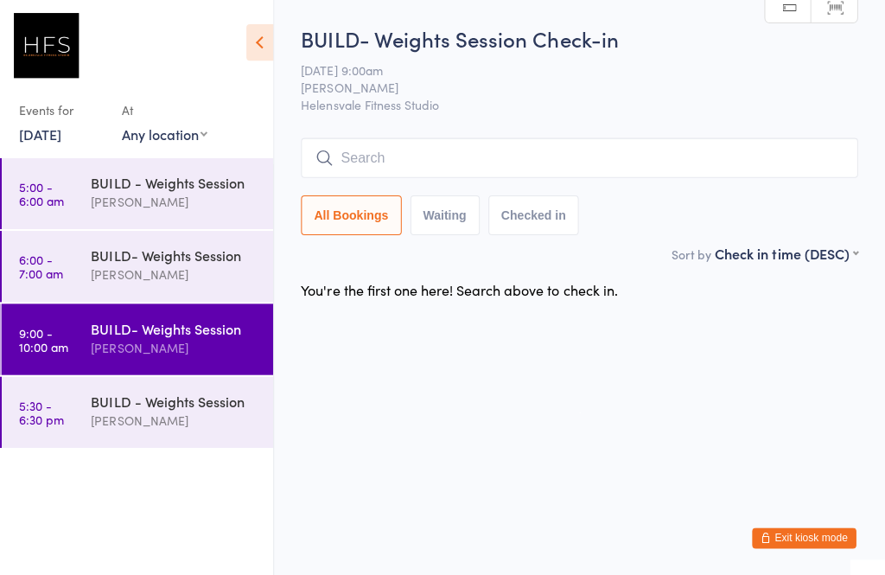
click at [205, 435] on div "BUILD - Weights Session [PERSON_NAME]" at bounding box center [184, 409] width 181 height 68
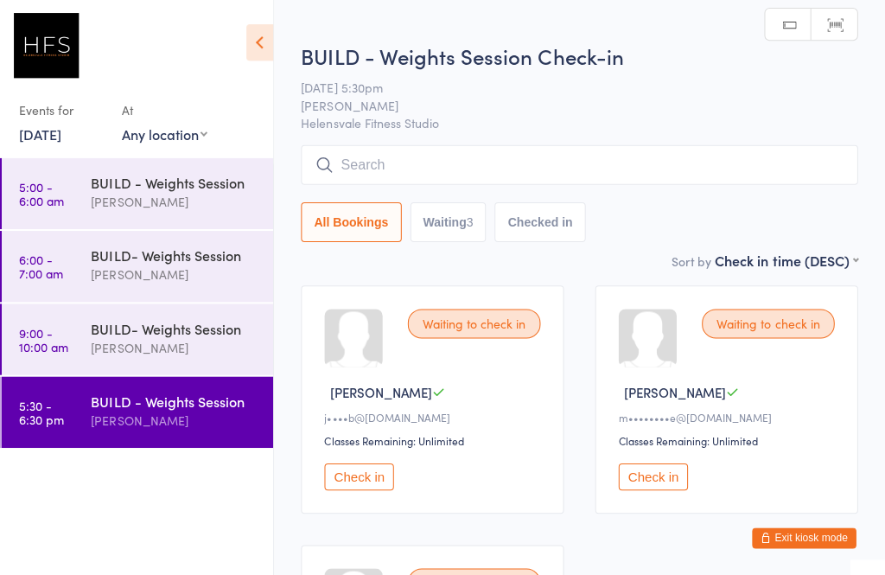
click at [189, 371] on div "BUILD- Weights Session [PERSON_NAME]" at bounding box center [184, 336] width 181 height 68
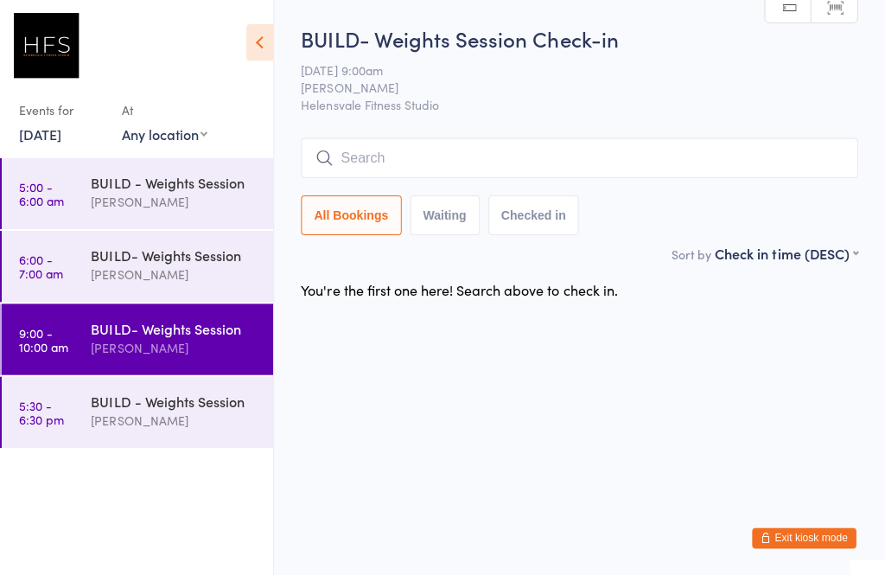
click at [453, 144] on input "search" at bounding box center [580, 157] width 555 height 40
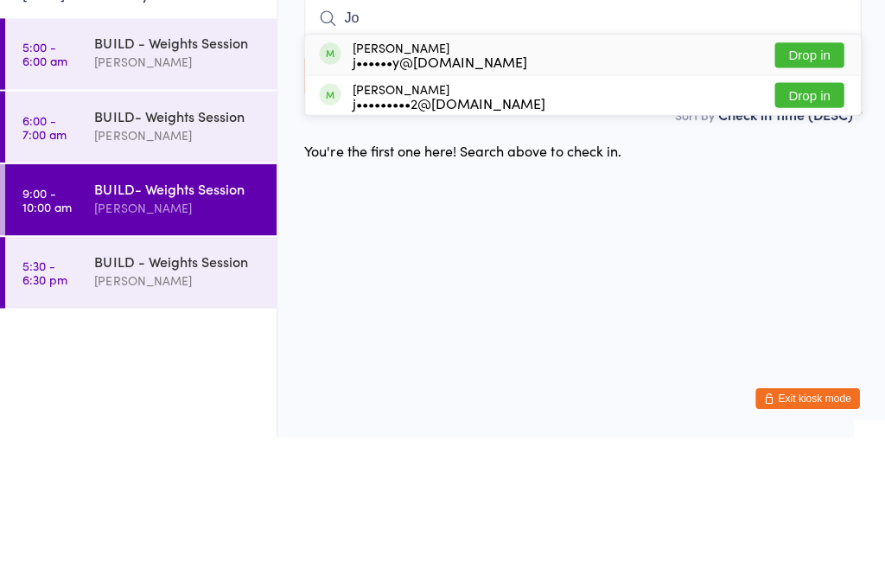
type input "Jo"
click at [420, 194] on div "j••••••y@[DOMAIN_NAME]" at bounding box center [438, 201] width 175 height 14
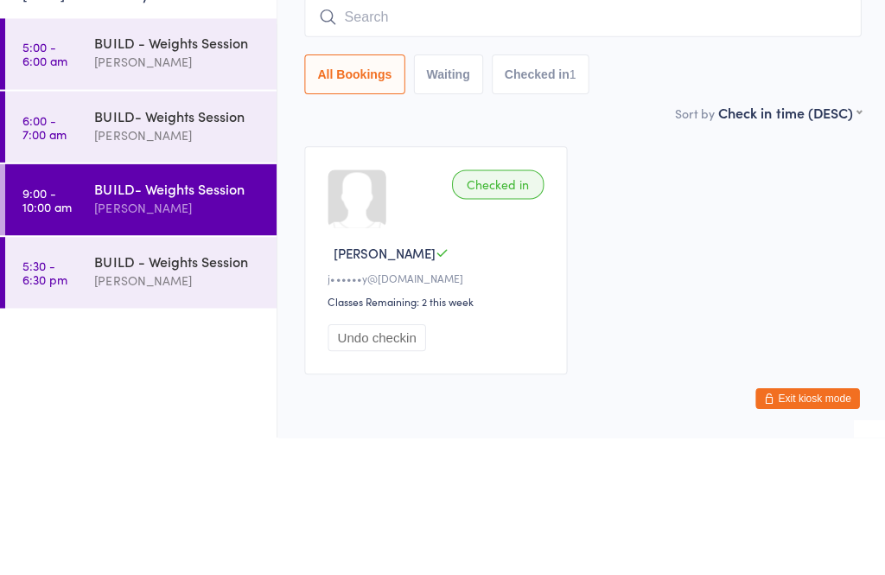
scroll to position [79, 0]
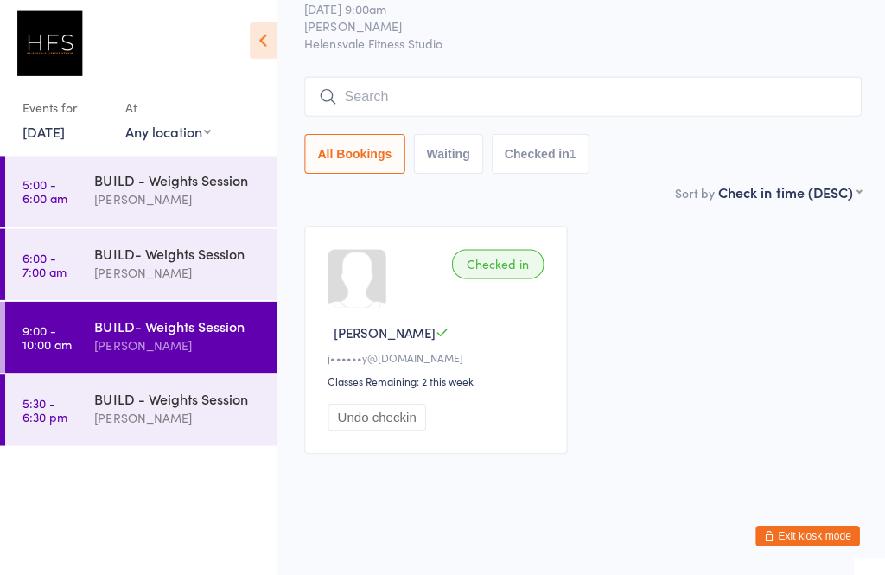
click at [129, 337] on div "[PERSON_NAME]" at bounding box center [177, 346] width 167 height 20
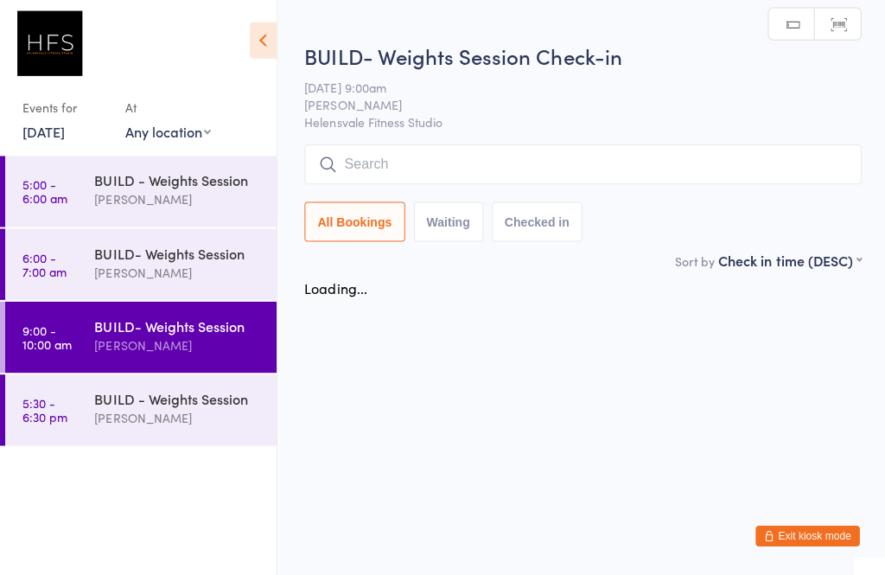
scroll to position [0, 0]
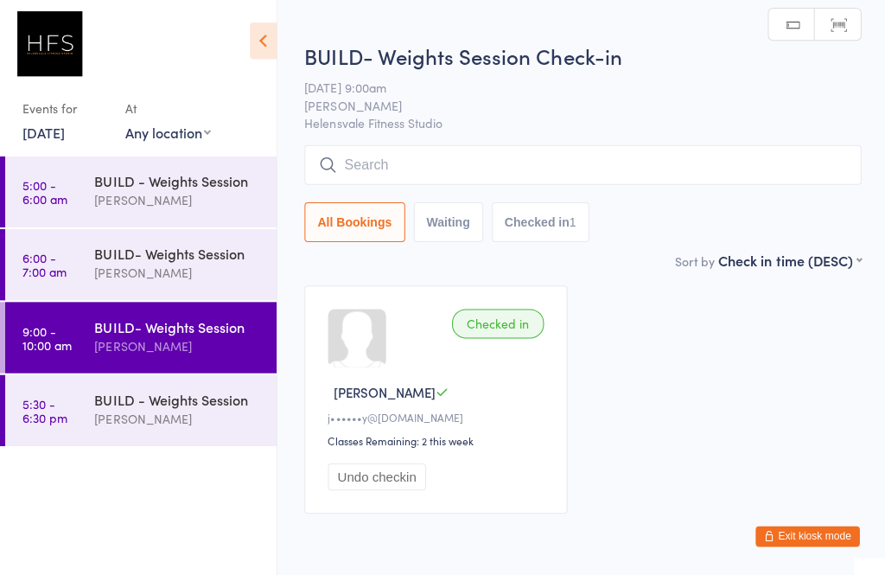
click at [453, 175] on input "search" at bounding box center [580, 166] width 555 height 40
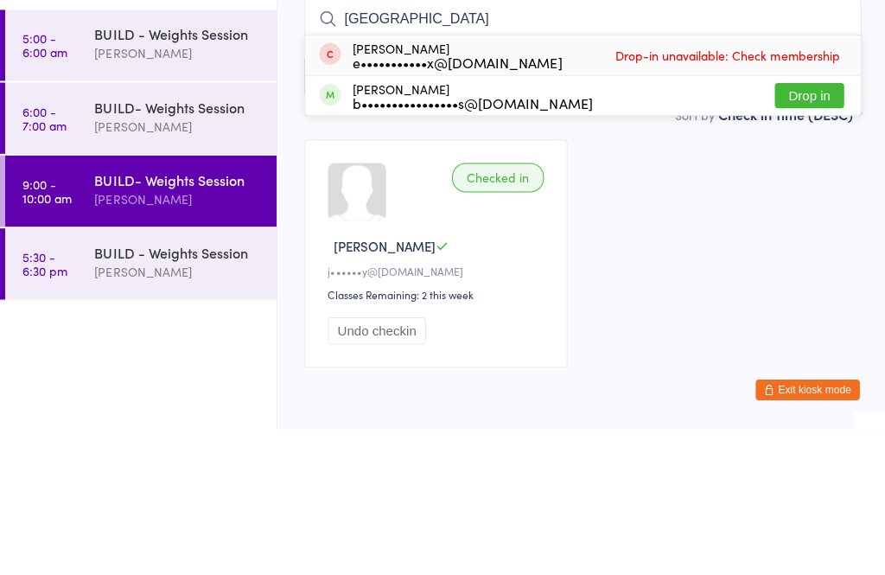
type input "[GEOGRAPHIC_DATA]"
click at [370, 243] on div "b••••••••••••••••s@[DOMAIN_NAME]" at bounding box center [470, 250] width 239 height 14
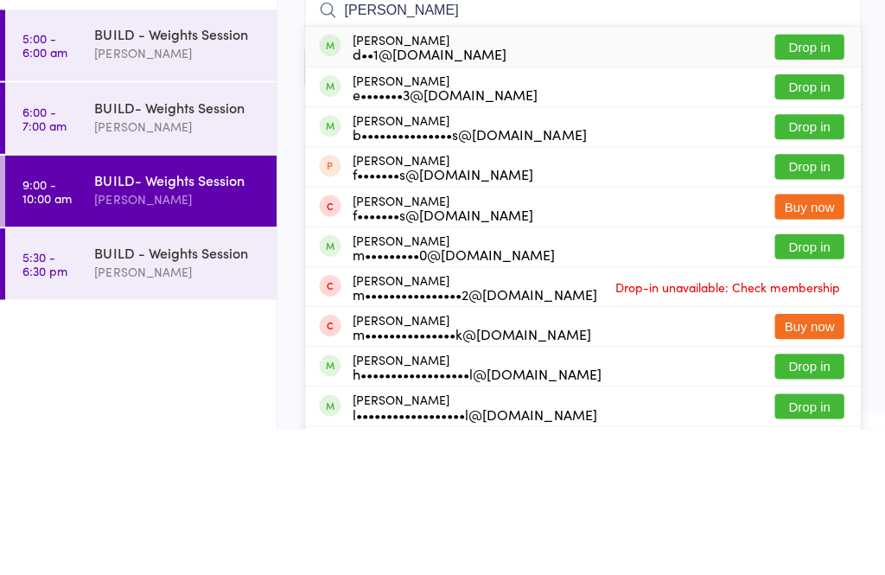
type input "[PERSON_NAME]"
click at [363, 194] on div "d••1@[DOMAIN_NAME]" at bounding box center [428, 201] width 154 height 14
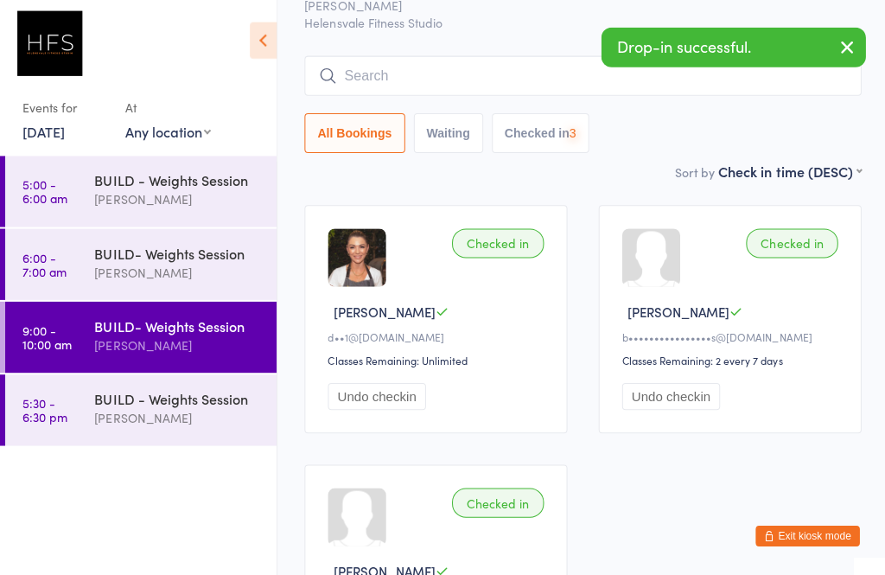
click at [381, 85] on input "search" at bounding box center [580, 78] width 555 height 40
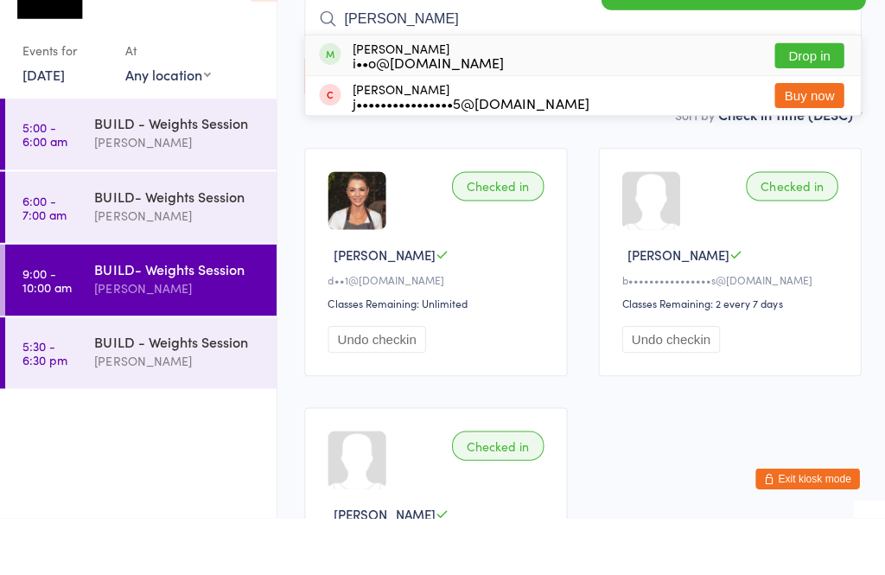
type input "[PERSON_NAME]"
click at [365, 114] on div "i••o@[DOMAIN_NAME]" at bounding box center [426, 121] width 151 height 14
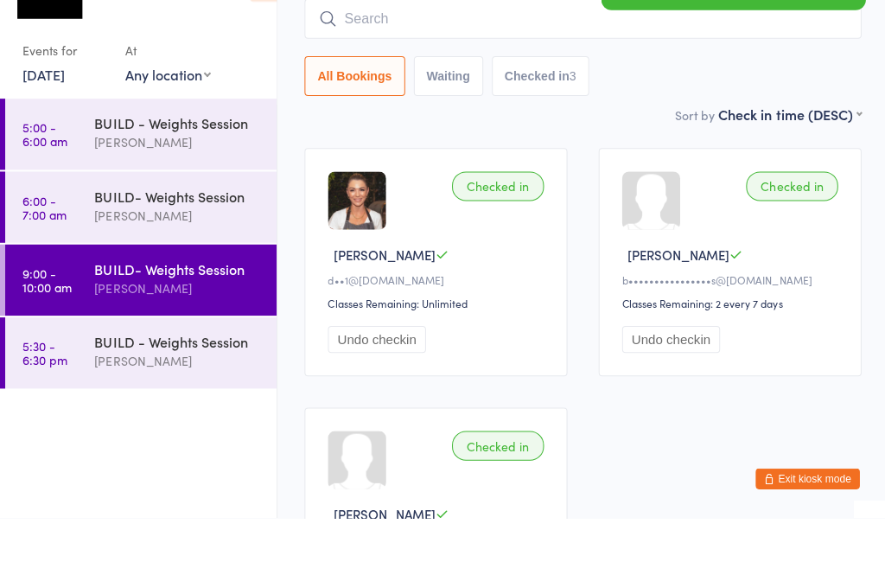
scroll to position [137, 0]
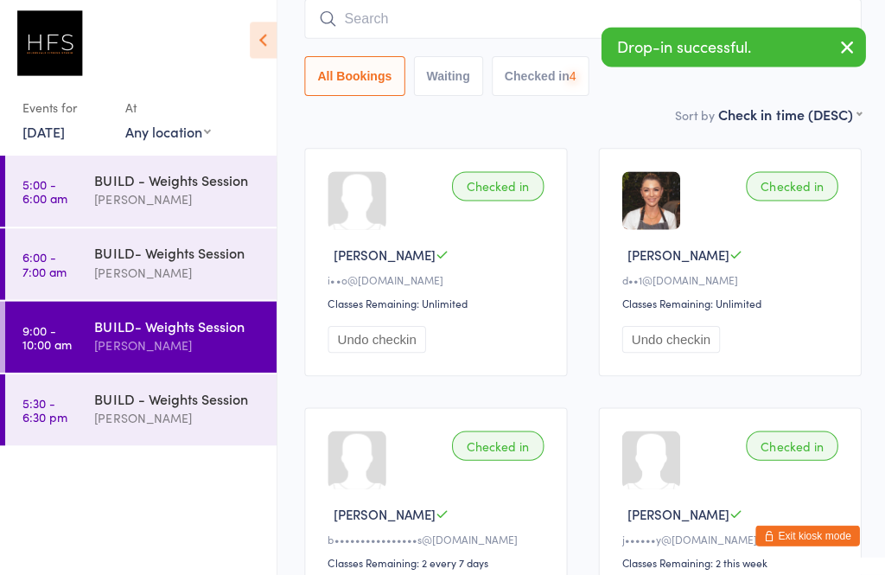
click at [385, 34] on input "search" at bounding box center [580, 21] width 555 height 40
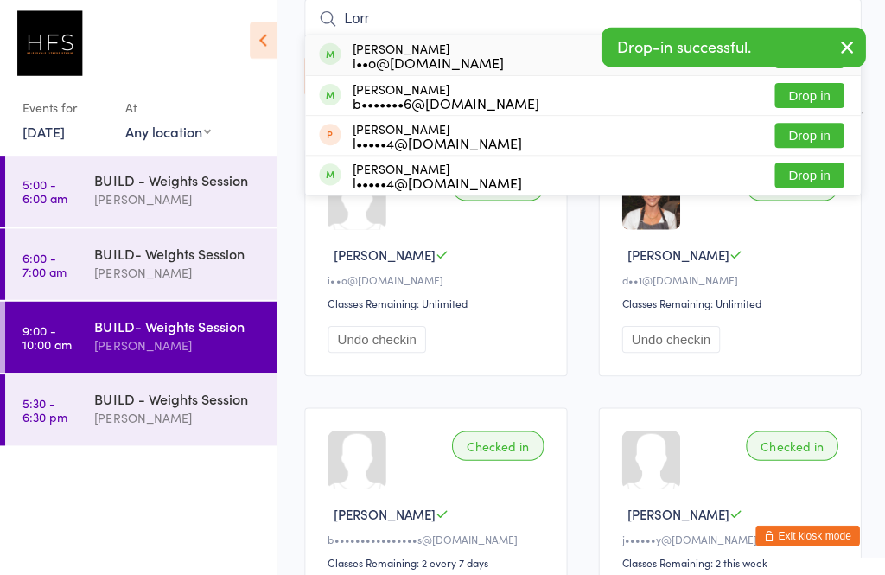
type input "Lorr"
click at [358, 52] on div "[PERSON_NAME] i••o@[DOMAIN_NAME]" at bounding box center [426, 57] width 151 height 28
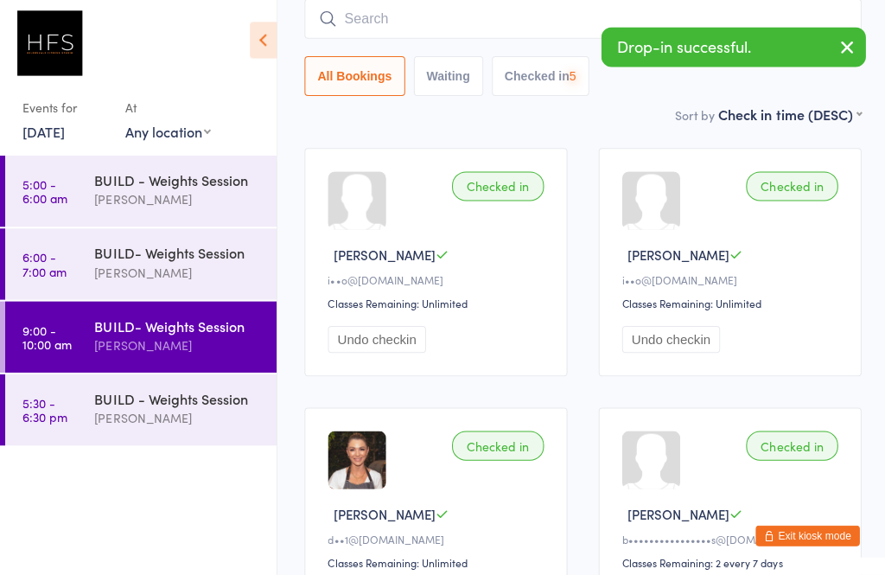
click at [371, 35] on input "search" at bounding box center [580, 21] width 555 height 40
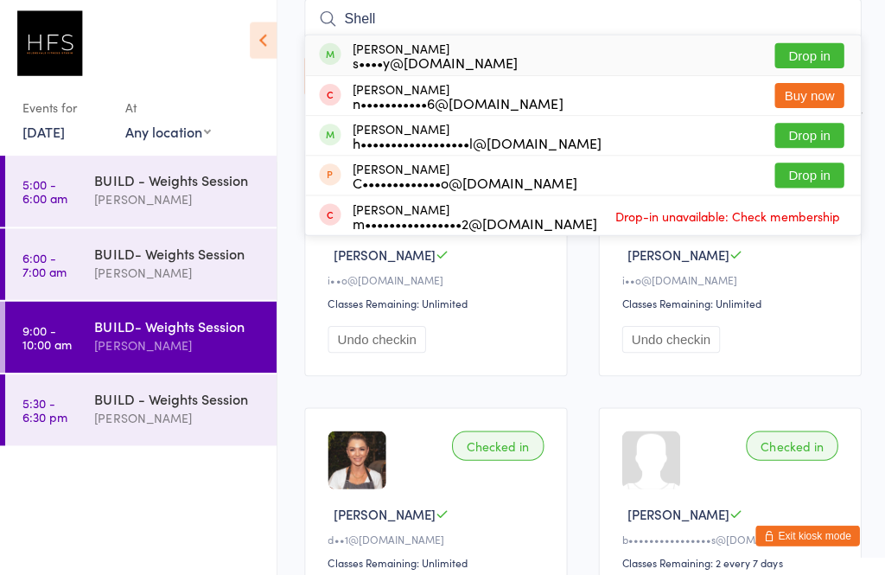
type input "Shell"
click at [395, 57] on div "s••••y@[DOMAIN_NAME]" at bounding box center [433, 64] width 165 height 14
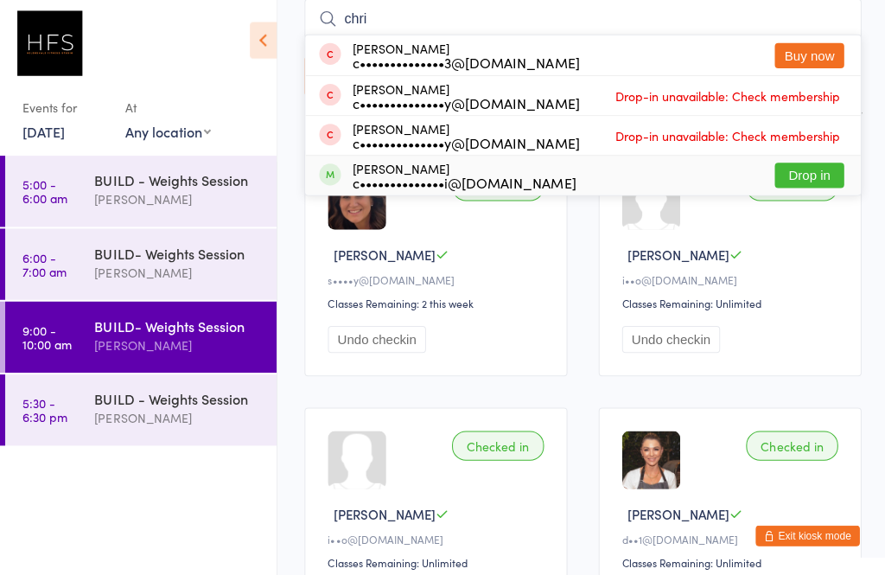
type input "chri"
click at [359, 179] on div "c••••••••••••••i@[DOMAIN_NAME]" at bounding box center [462, 184] width 223 height 14
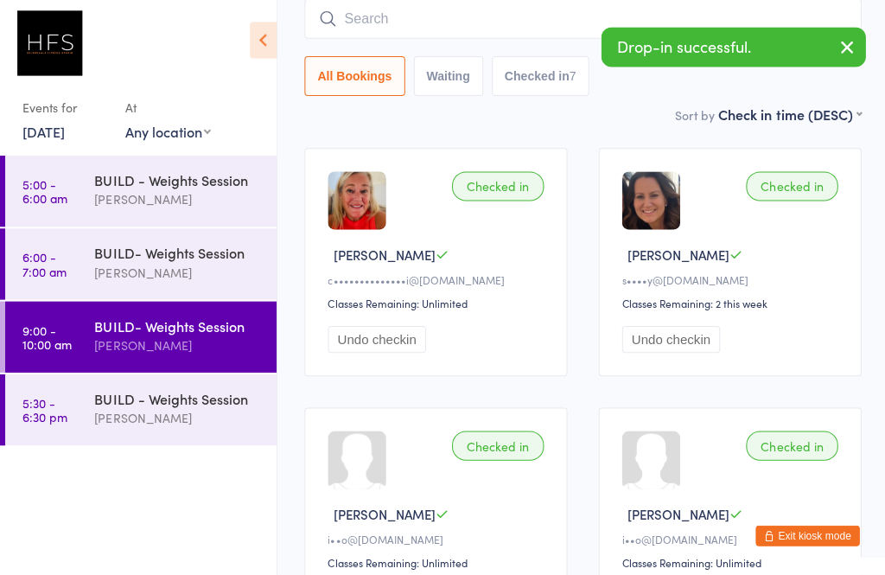
click at [130, 400] on div "BUILD - Weights Session" at bounding box center [177, 399] width 167 height 19
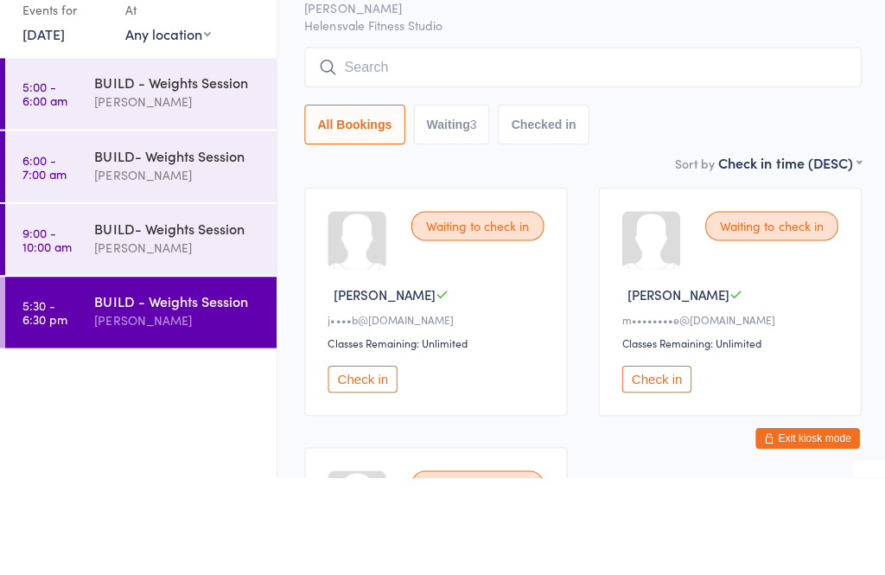
scroll to position [290, 0]
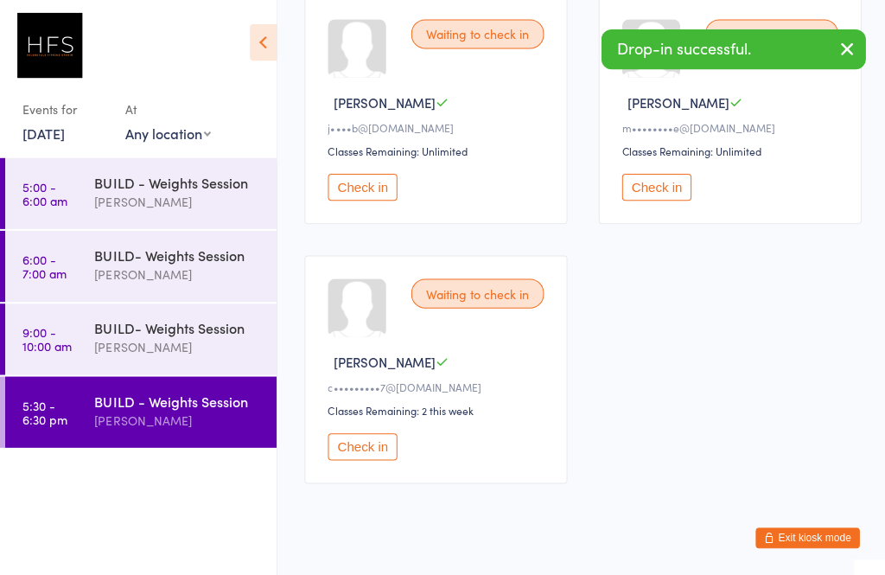
click at [156, 347] on div "[PERSON_NAME]" at bounding box center [177, 346] width 167 height 20
